Goal: Information Seeking & Learning: Learn about a topic

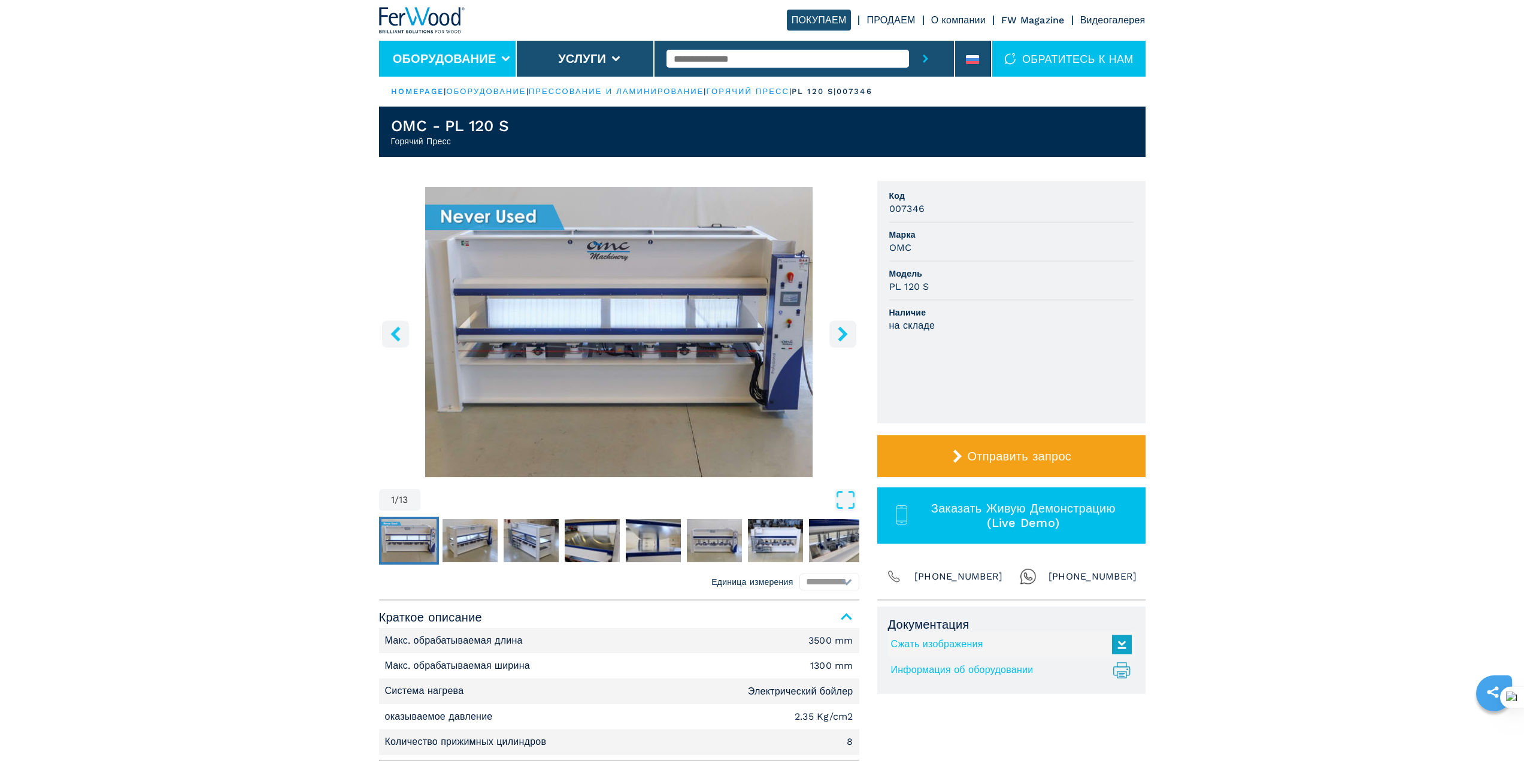
click at [399, 47] on li "Оборудование" at bounding box center [448, 59] width 138 height 36
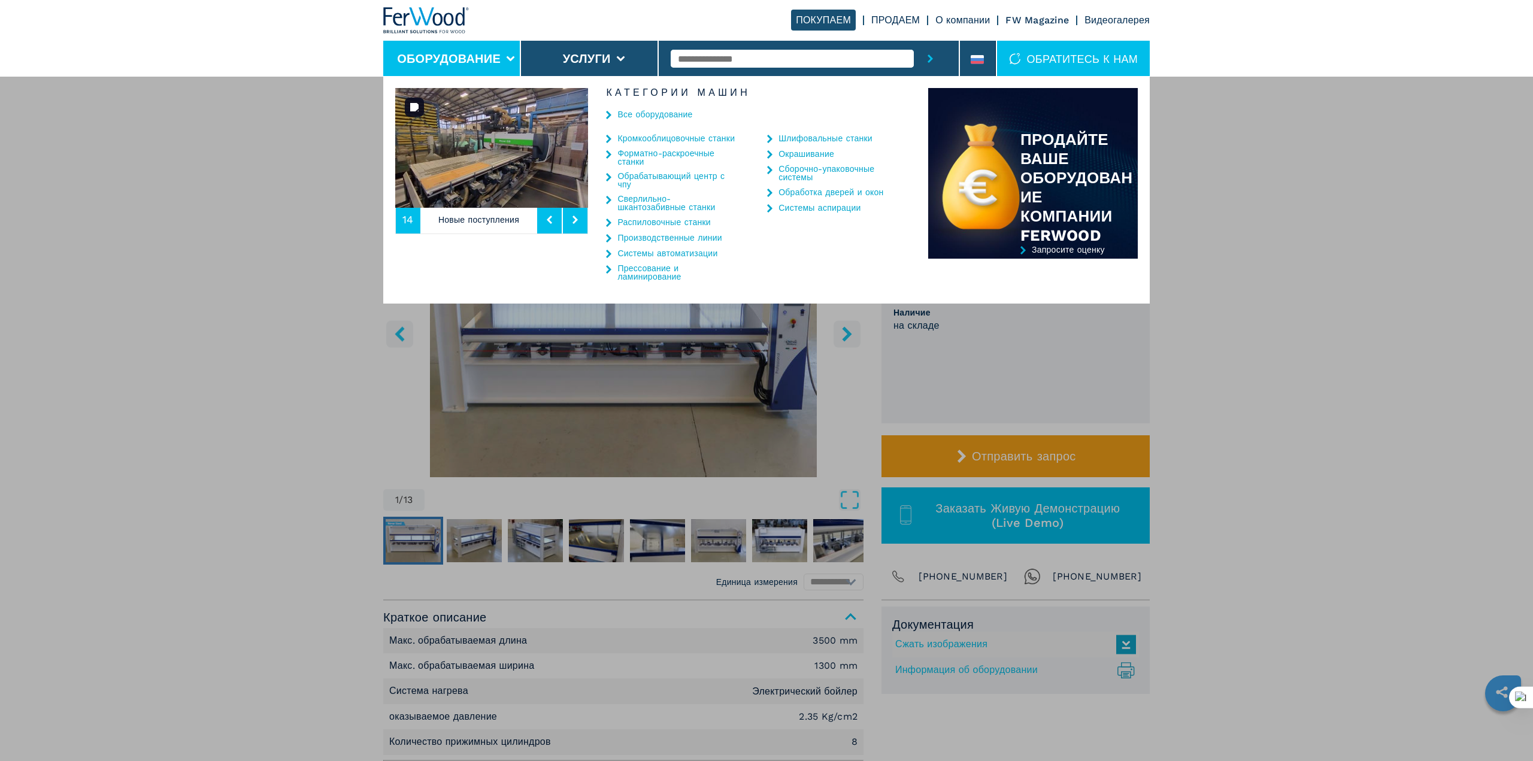
click at [489, 125] on img at bounding box center [491, 148] width 193 height 120
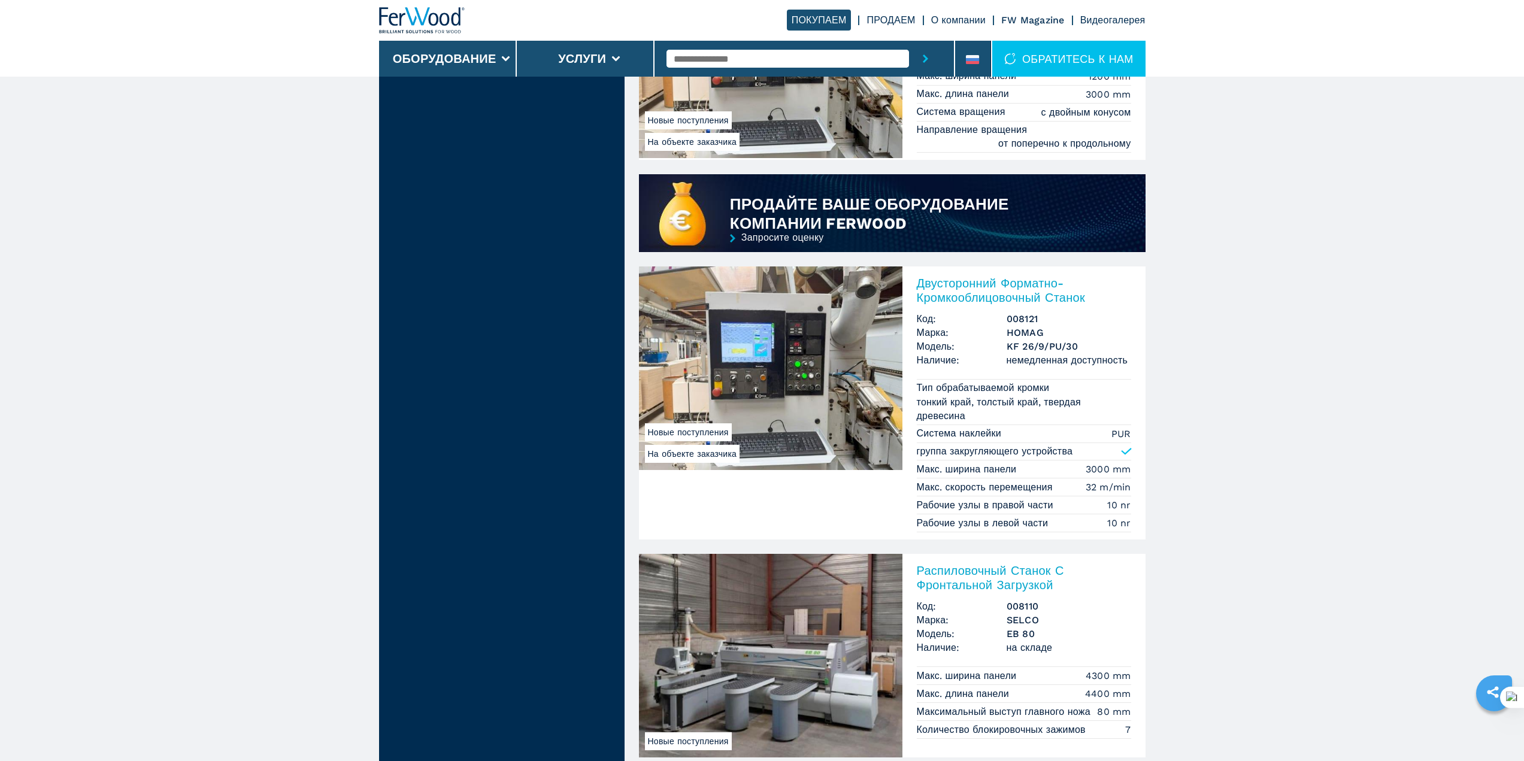
scroll to position [1298, 0]
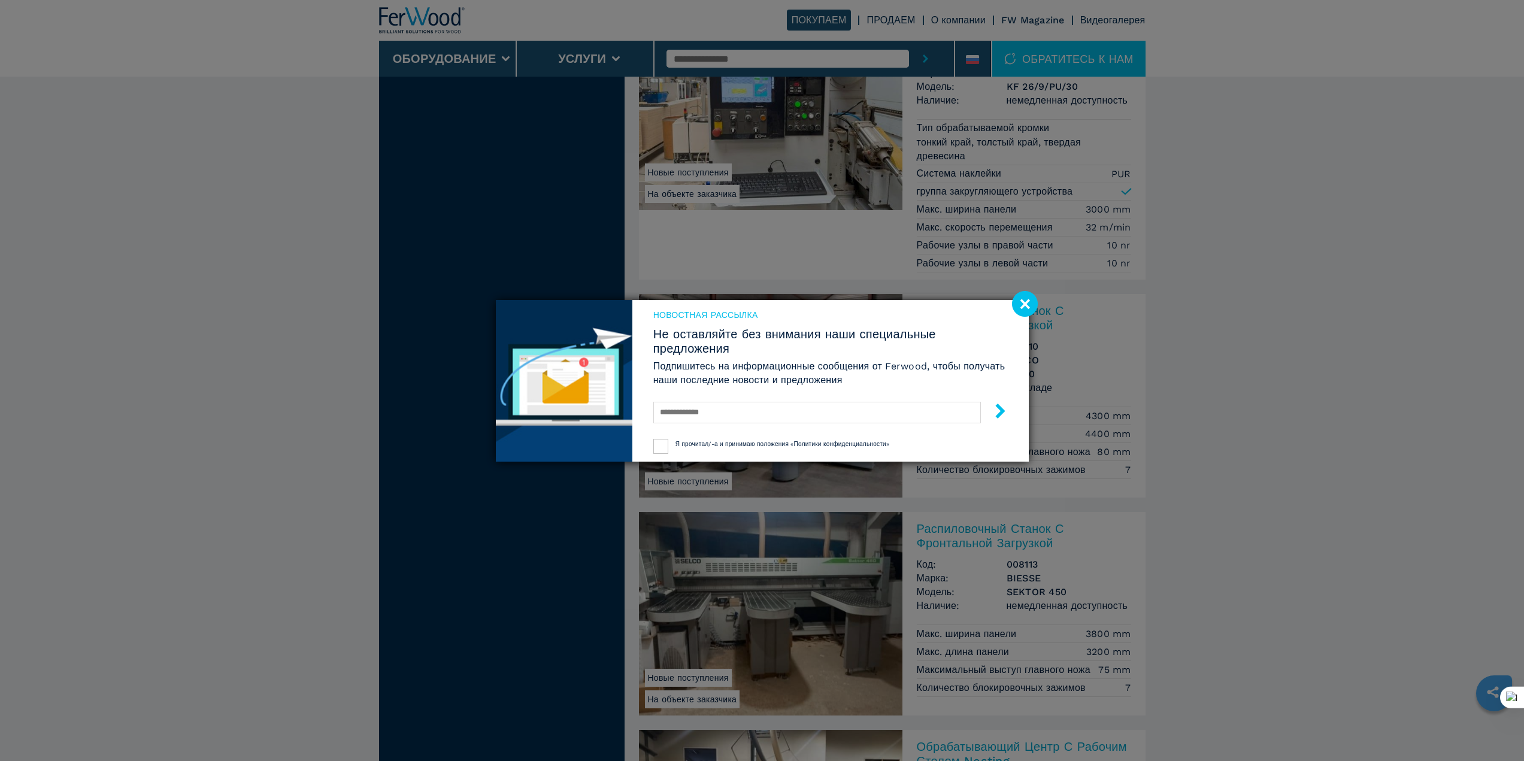
click at [1026, 302] on image at bounding box center [1025, 304] width 26 height 26
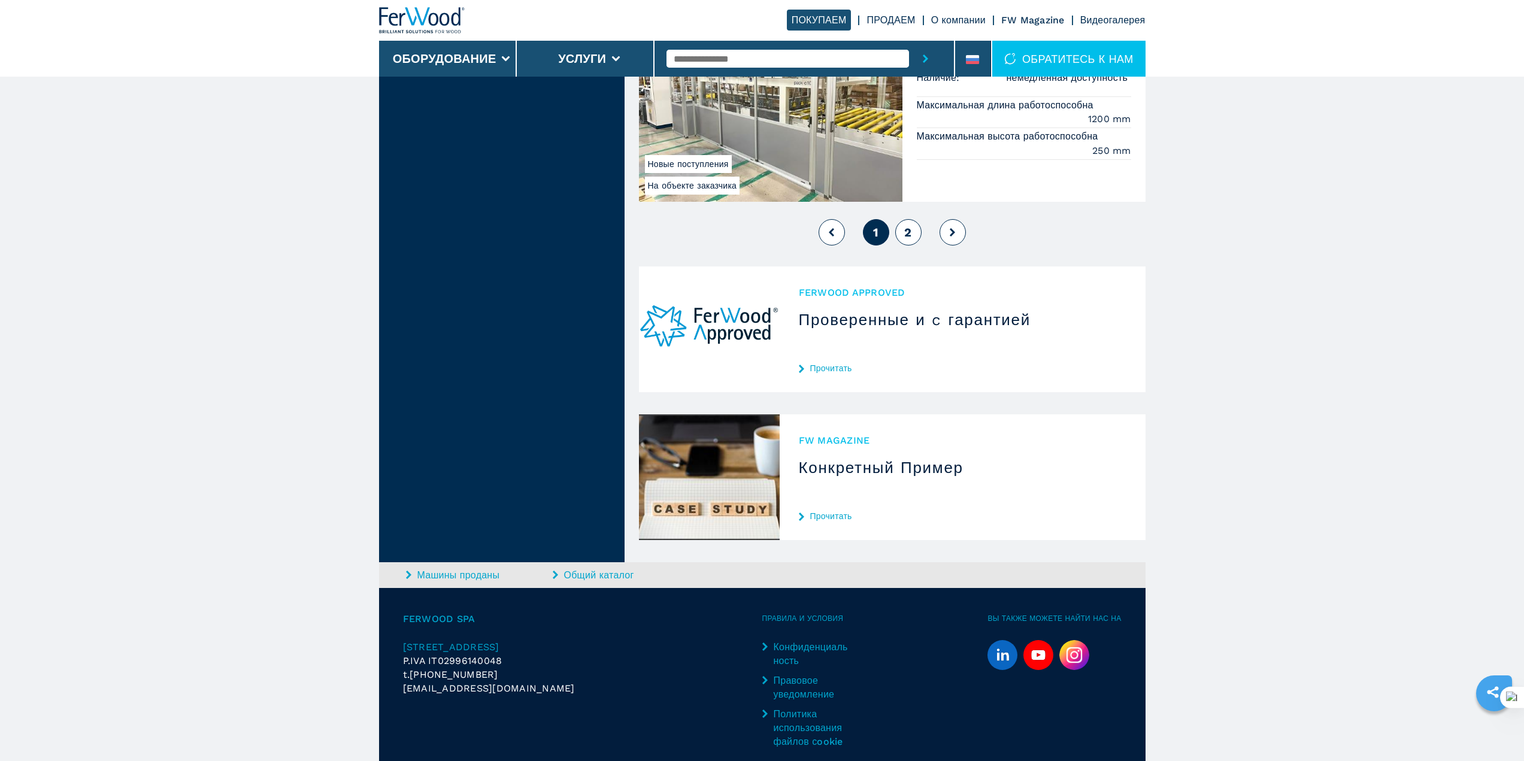
scroll to position [3115, 0]
click at [907, 225] on span "2" at bounding box center [908, 232] width 7 height 14
click at [900, 237] on button "2" at bounding box center [909, 232] width 26 height 26
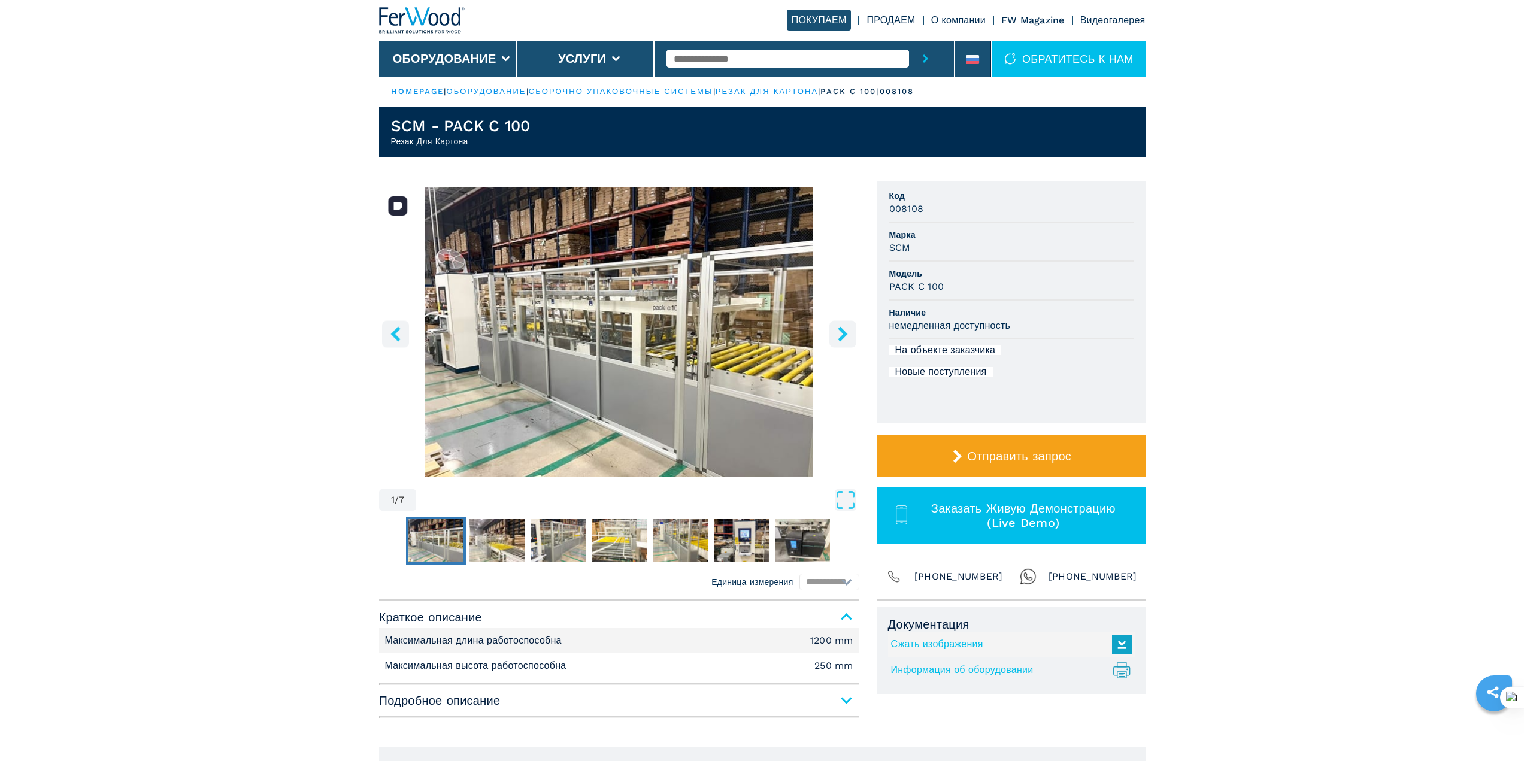
click at [851, 334] on button "right-button" at bounding box center [843, 333] width 27 height 27
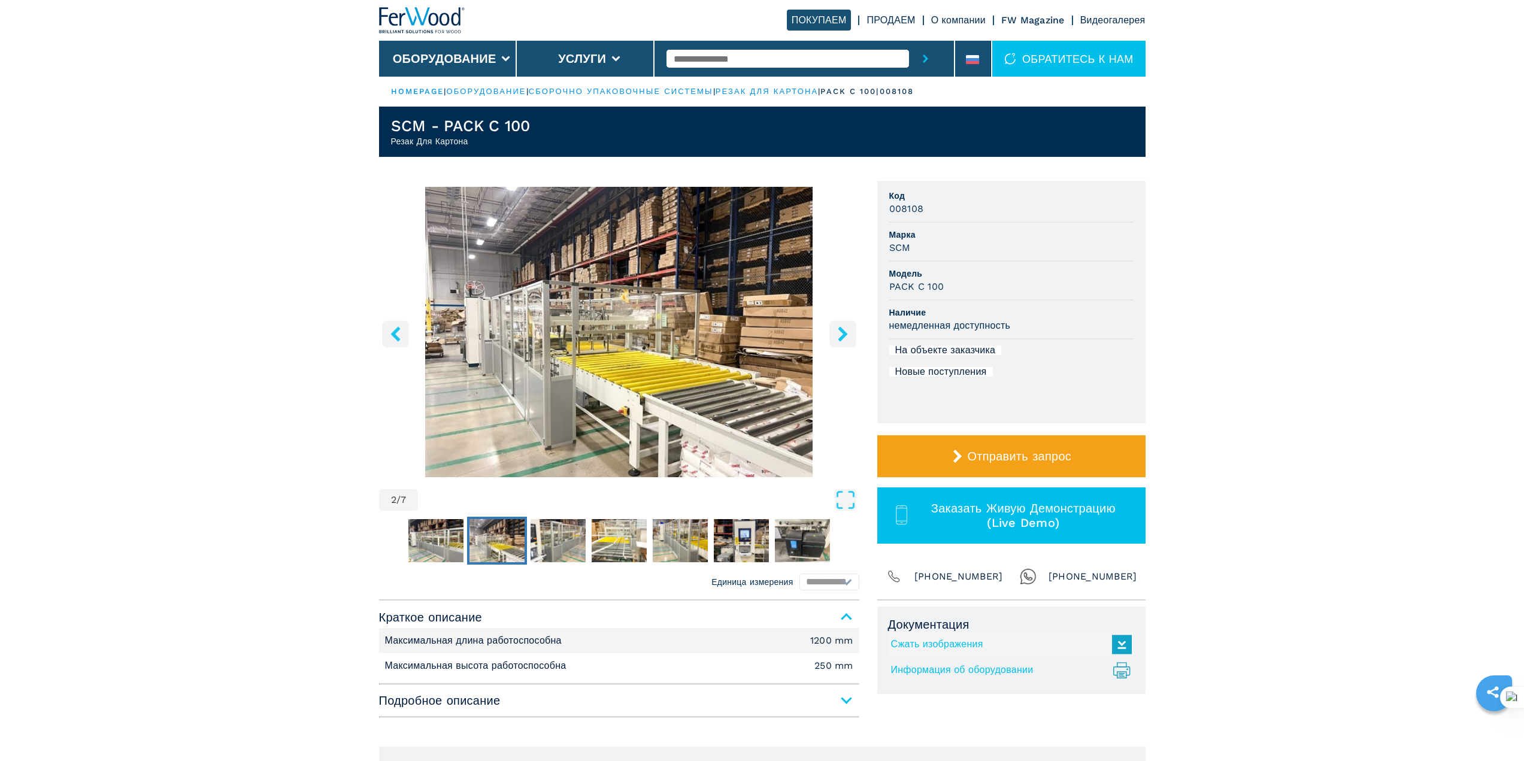
click at [851, 334] on button "right-button" at bounding box center [843, 333] width 27 height 27
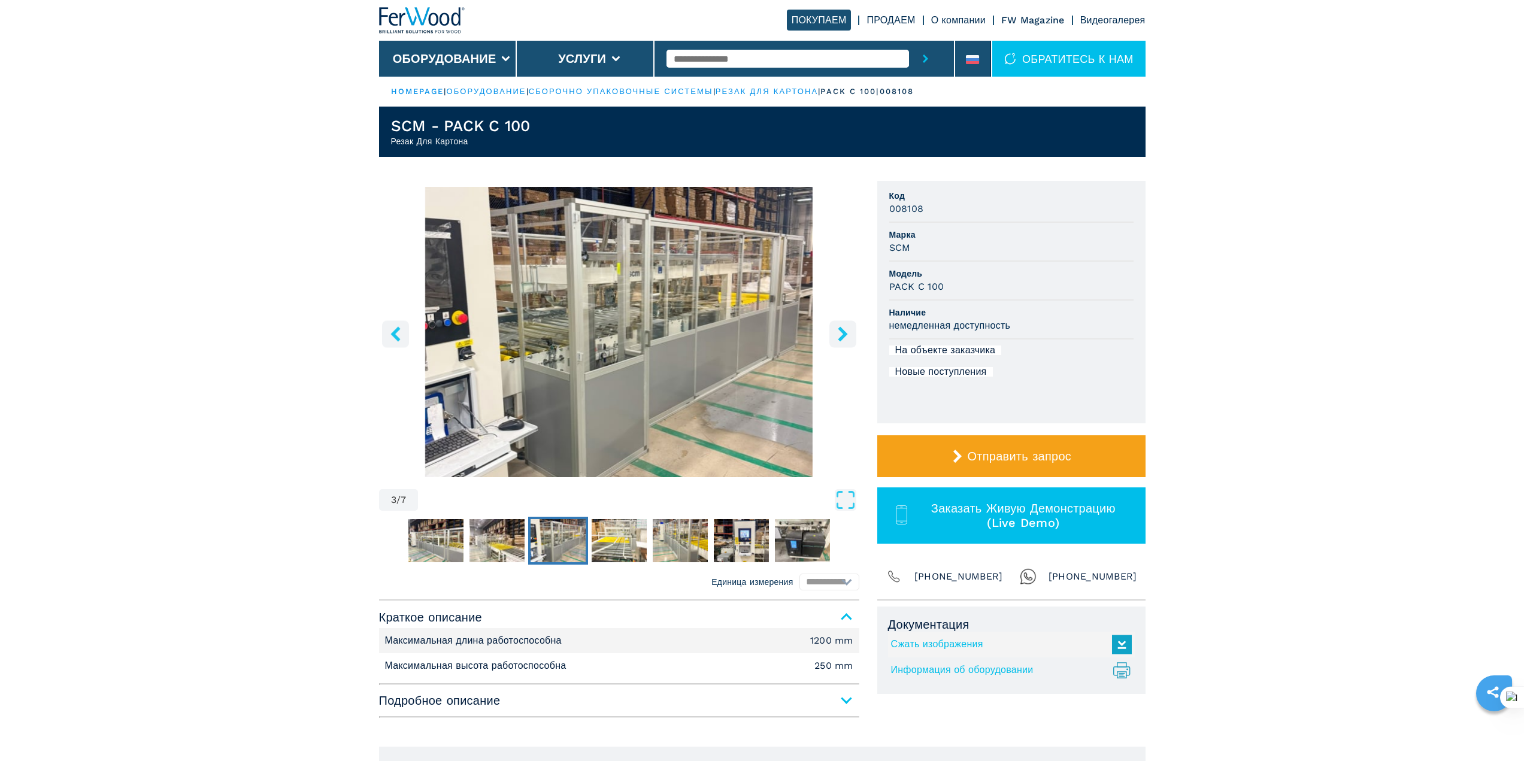
click at [851, 334] on button "right-button" at bounding box center [843, 333] width 27 height 27
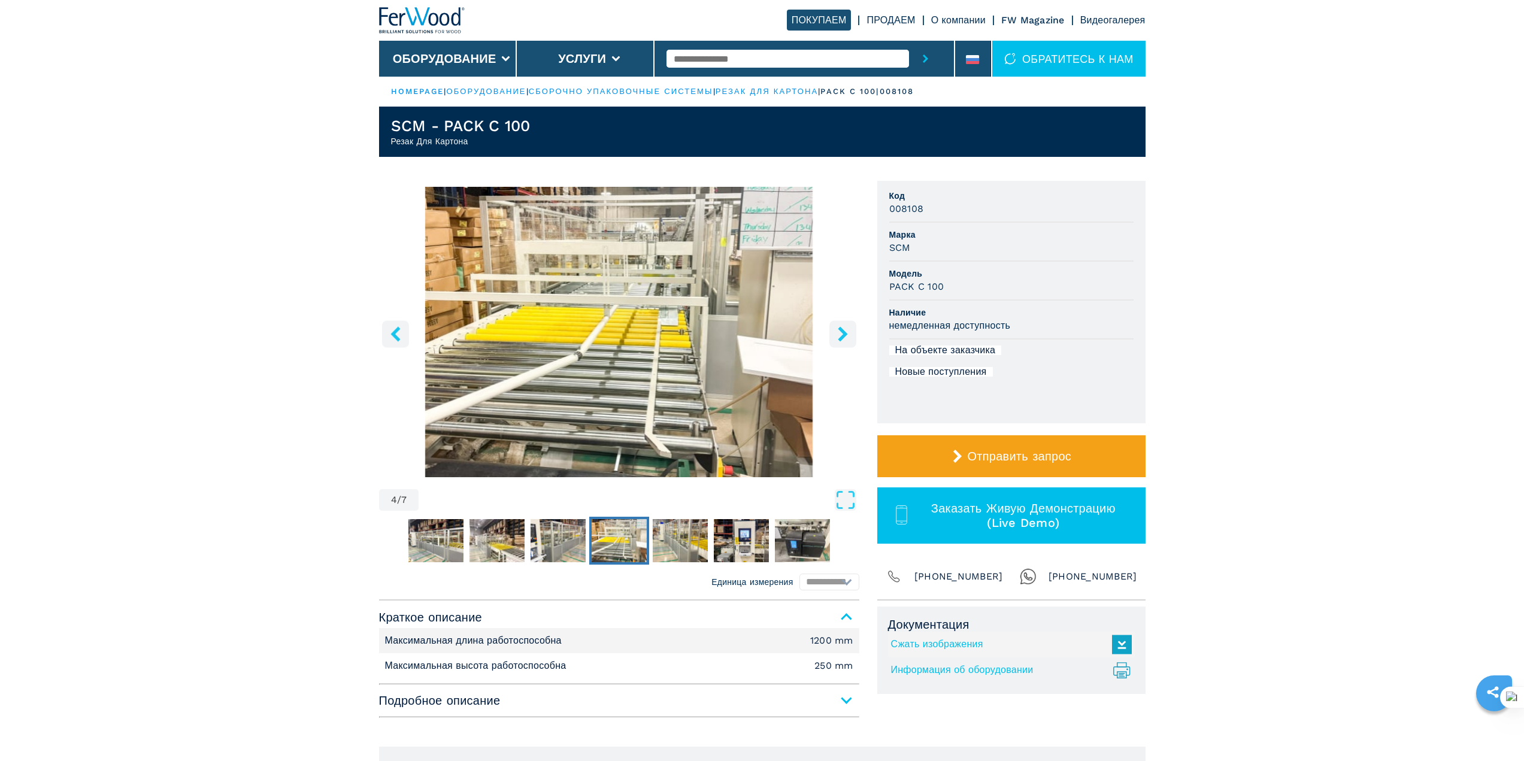
click at [851, 334] on button "right-button" at bounding box center [843, 333] width 27 height 27
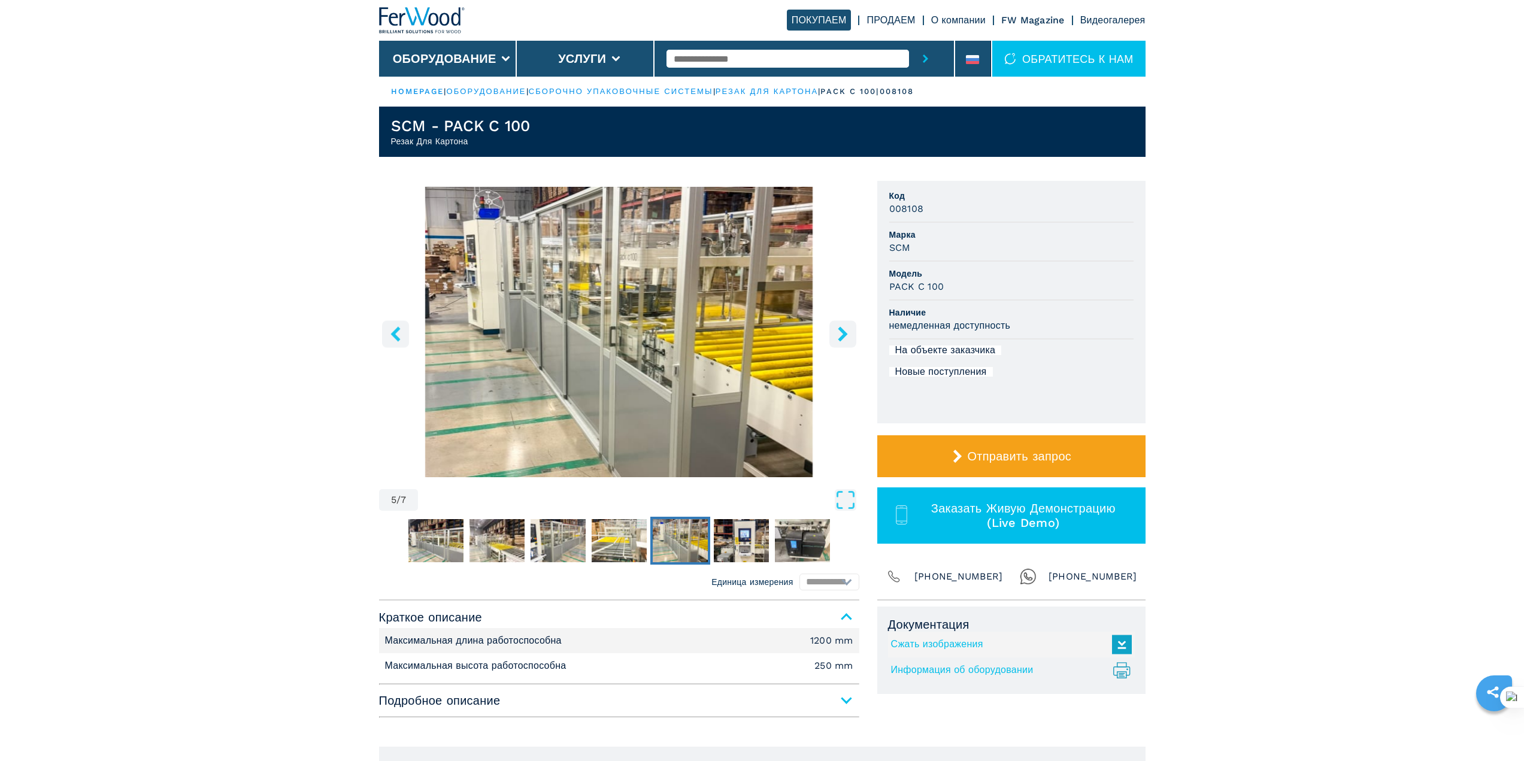
click at [851, 334] on button "right-button" at bounding box center [843, 333] width 27 height 27
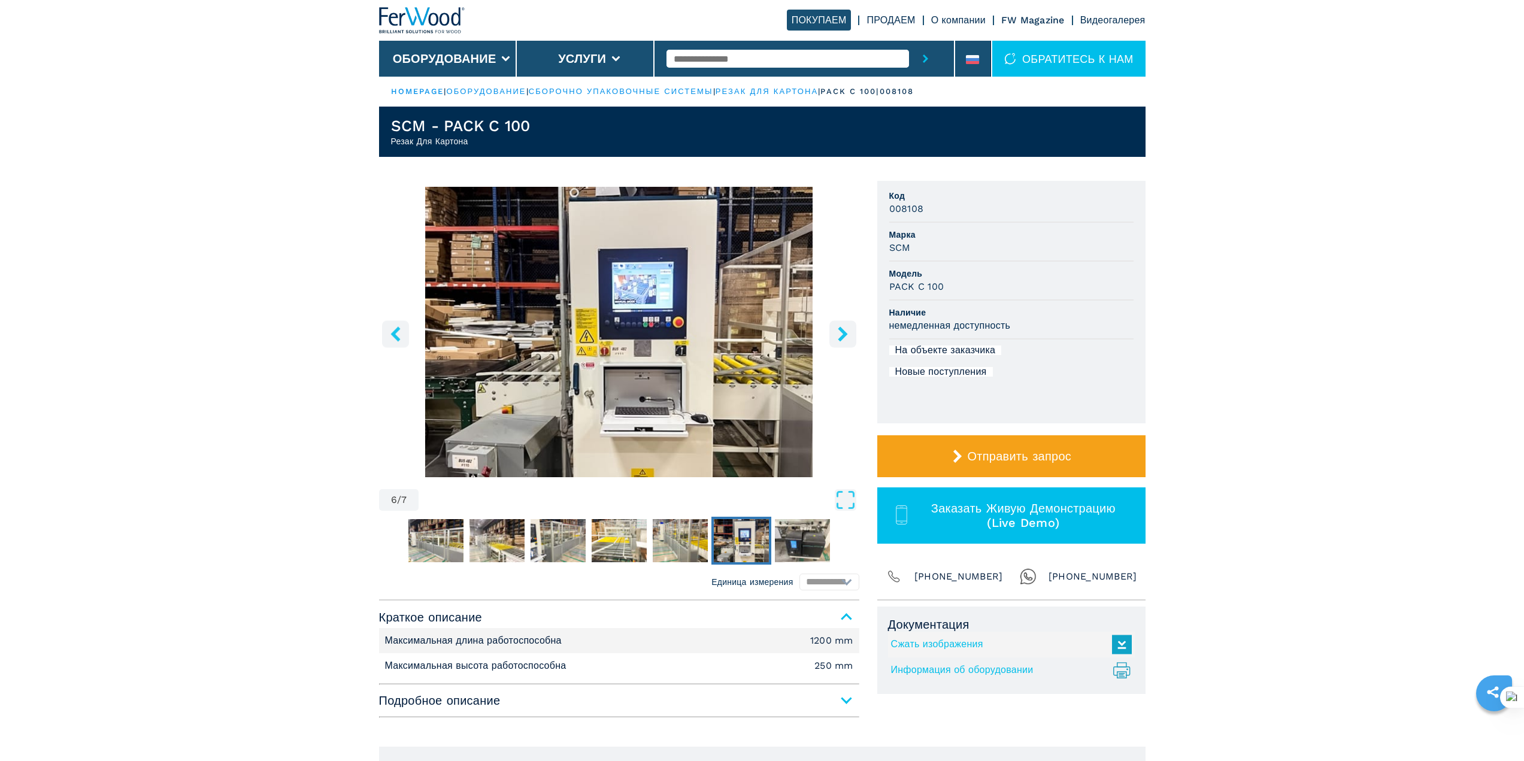
click at [851, 334] on button "right-button" at bounding box center [843, 333] width 27 height 27
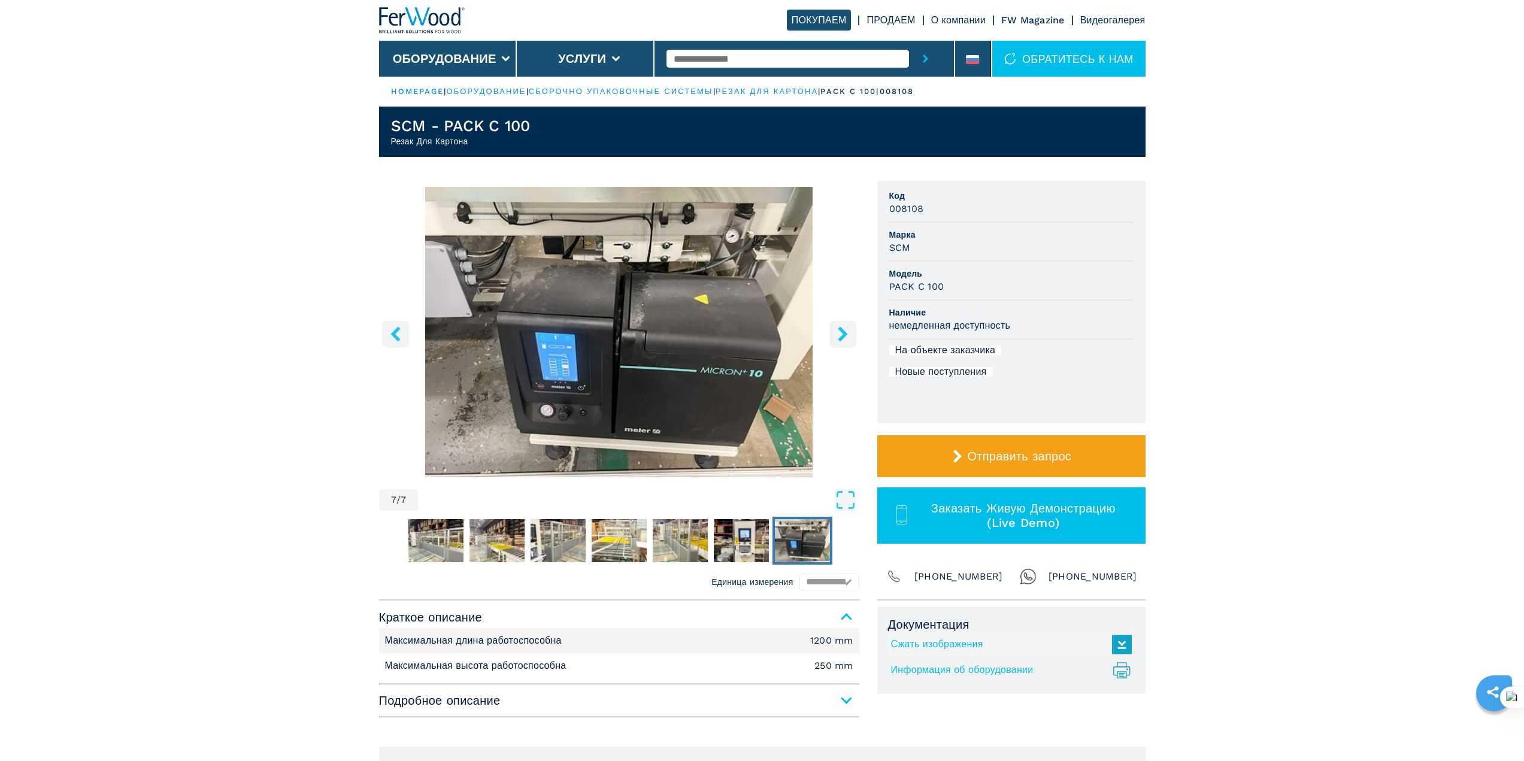
click at [851, 334] on button "right-button" at bounding box center [843, 333] width 27 height 27
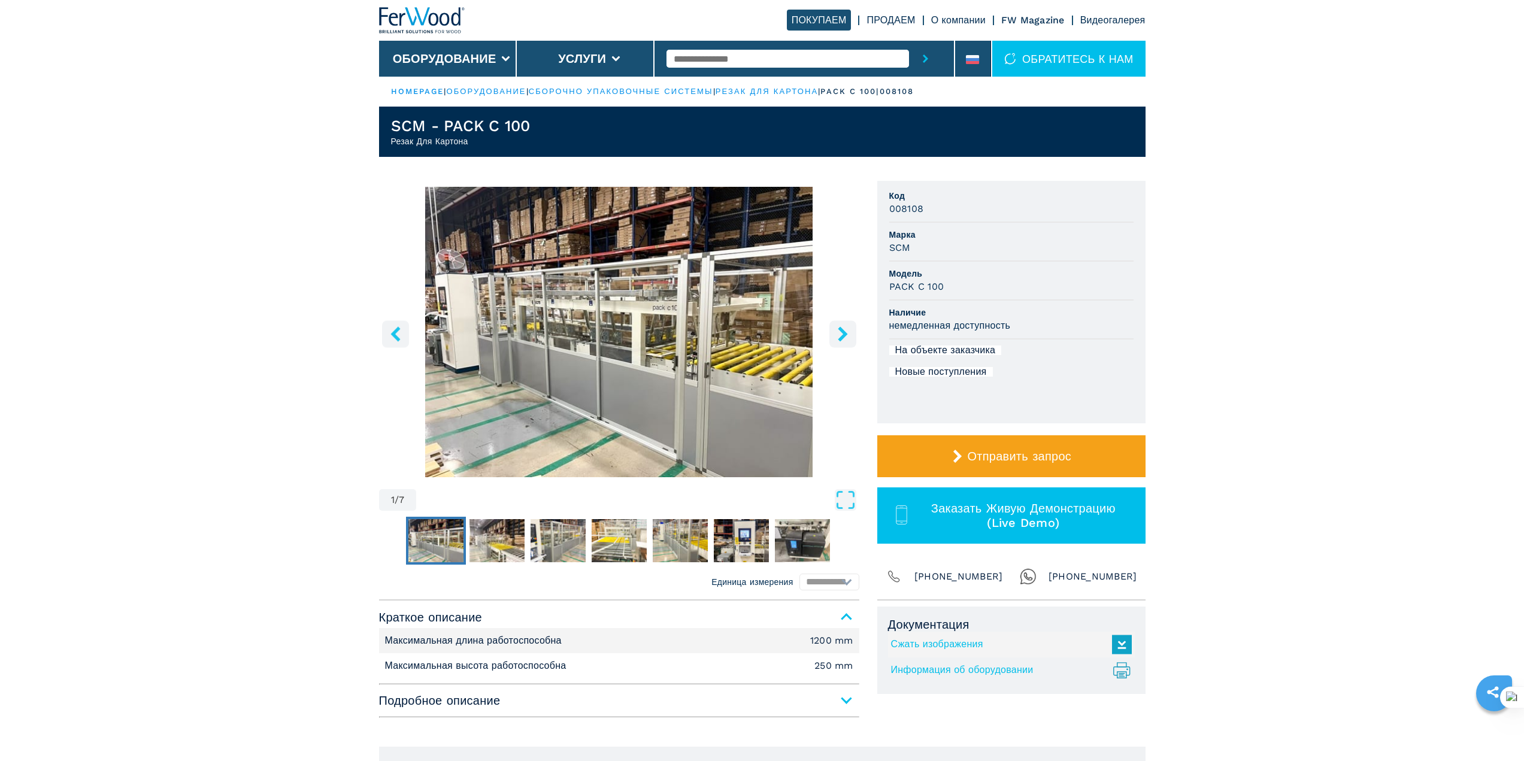
click at [848, 700] on span "Подробное описание" at bounding box center [619, 701] width 480 height 22
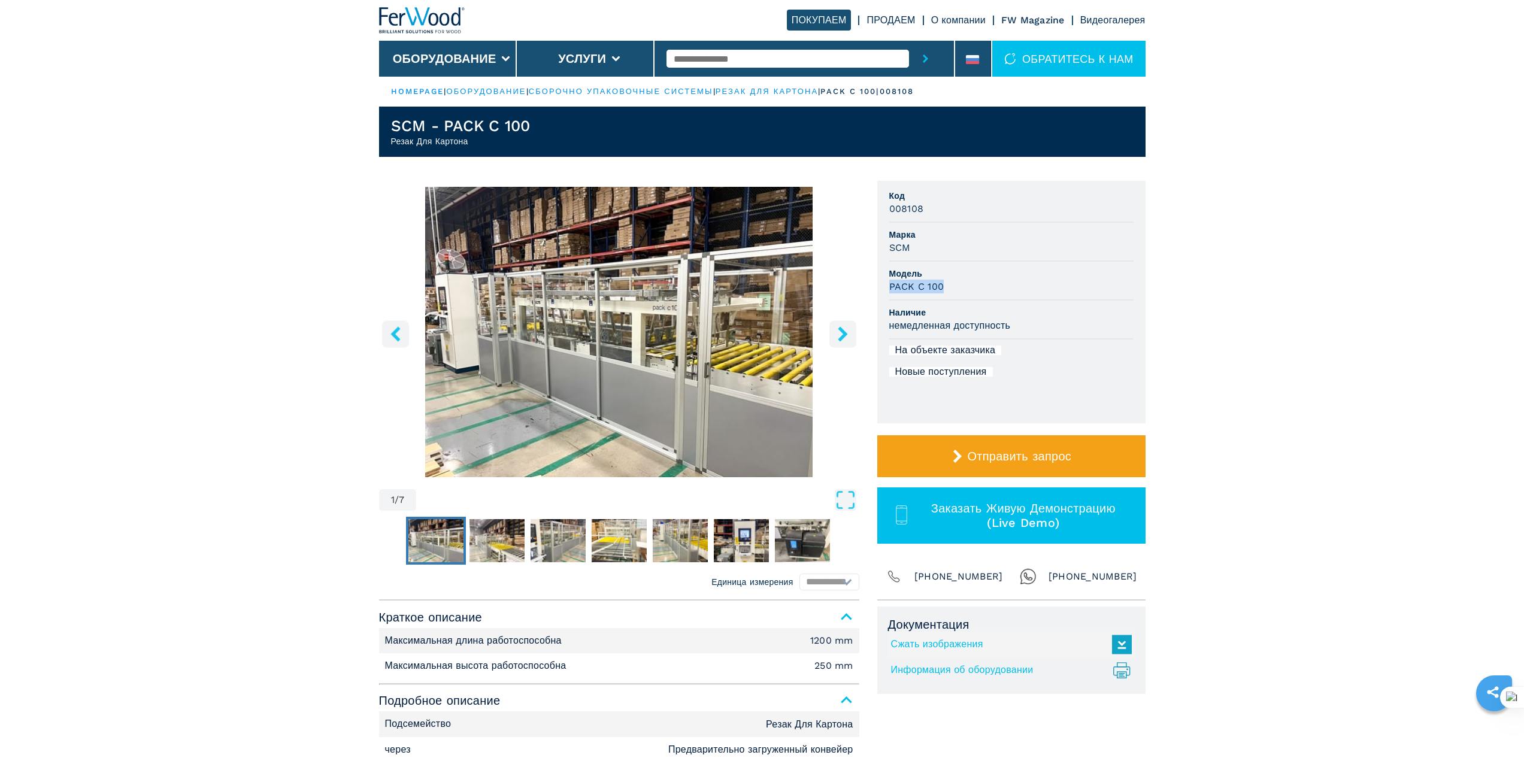
drag, startPoint x: 945, startPoint y: 288, endPoint x: 891, endPoint y: 286, distance: 53.9
click at [891, 286] on div "PACK C 100" at bounding box center [1012, 287] width 244 height 14
copy h3 "PACK C 100"
